Goal: Check status: Check status

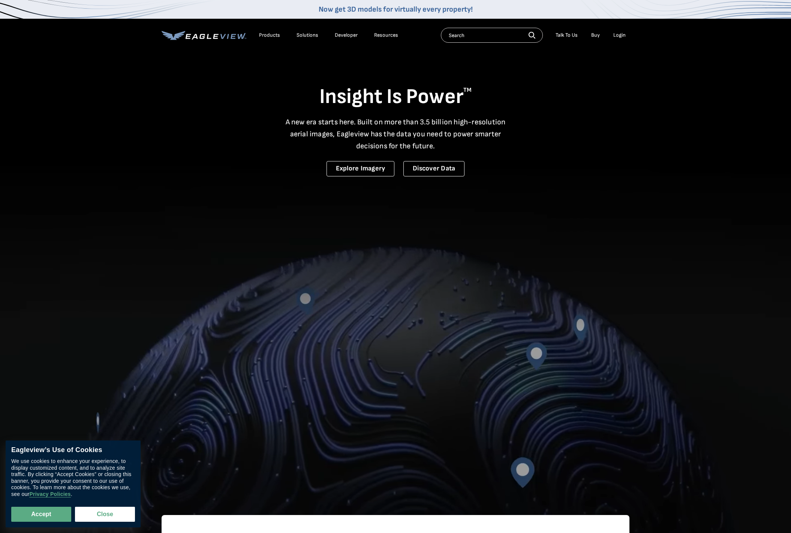
click at [619, 36] on div "Login" at bounding box center [619, 35] width 12 height 7
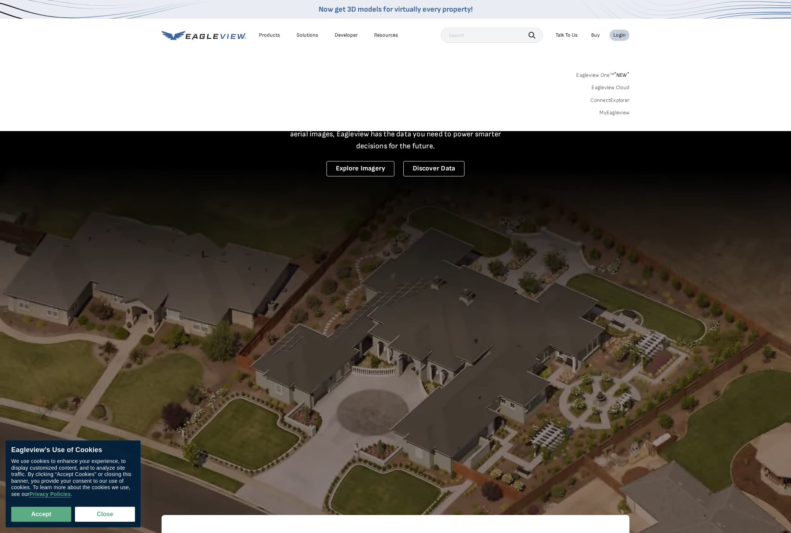
click at [609, 112] on link "MyEagleview" at bounding box center [614, 112] width 30 height 7
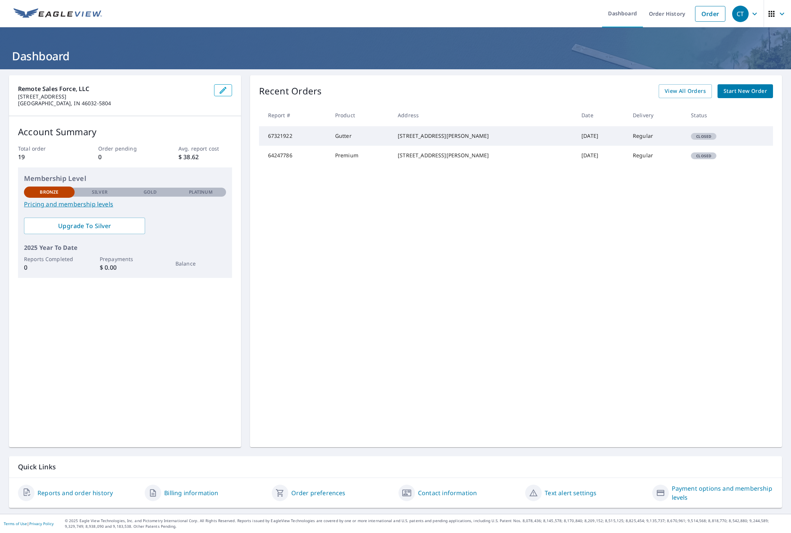
click at [784, 10] on icon "button" at bounding box center [781, 13] width 9 height 9
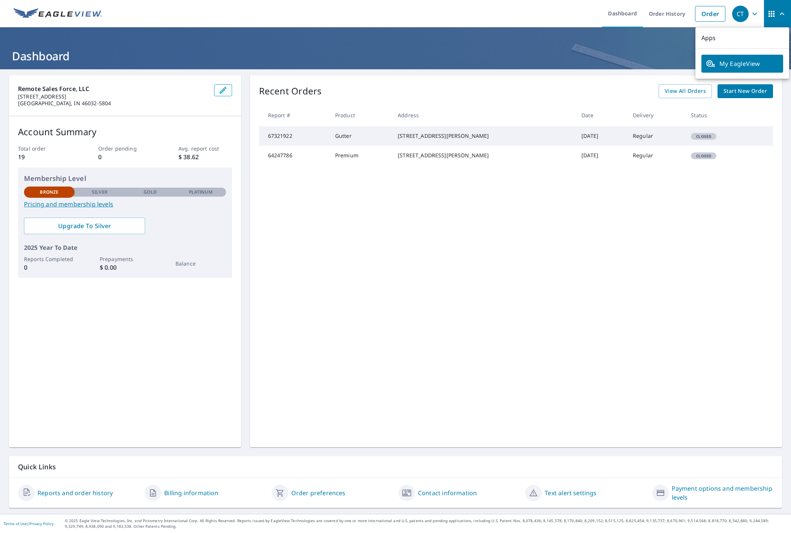
click at [528, 256] on div "Recent Orders View All Orders Start New Order Report # Product Address Date Del…" at bounding box center [516, 261] width 532 height 372
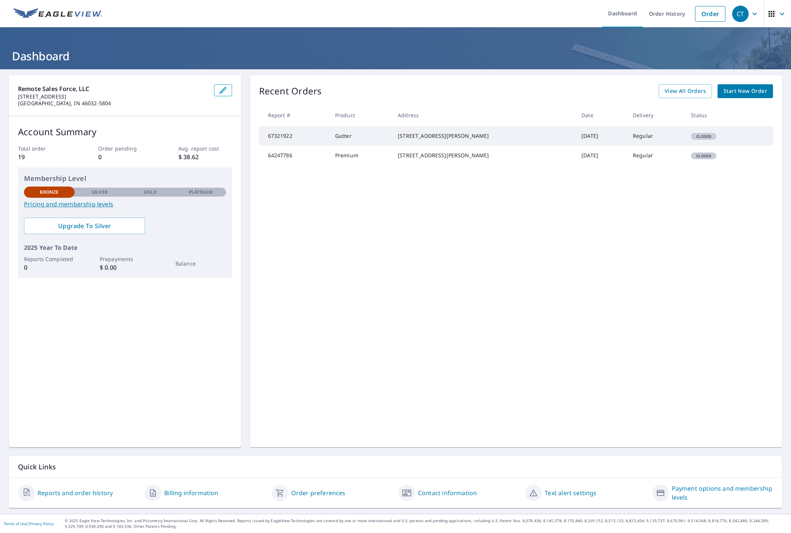
click at [283, 140] on td "67321922" at bounding box center [294, 135] width 70 height 19
click at [91, 491] on link "Reports and order history" at bounding box center [74, 493] width 75 height 9
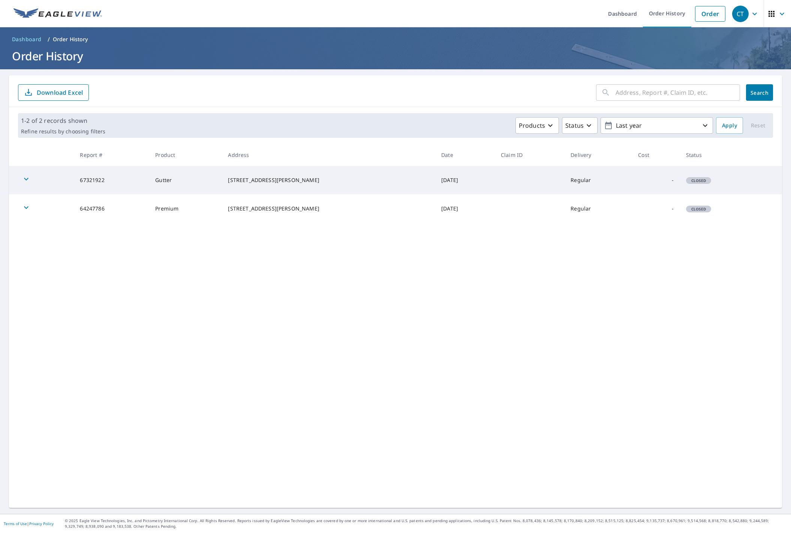
click at [24, 178] on icon "button" at bounding box center [26, 179] width 4 height 3
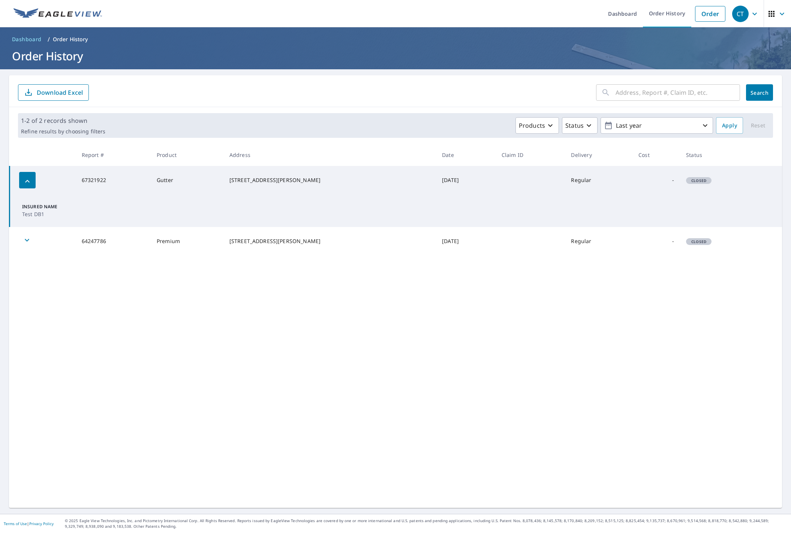
click at [27, 177] on icon "button" at bounding box center [27, 181] width 9 height 9
